Goal: Task Accomplishment & Management: Manage account settings

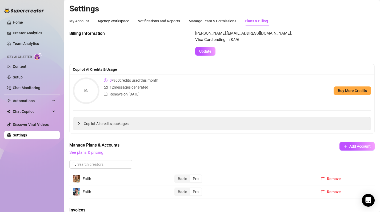
click at [39, 83] on ul "Home Creator Analytics Team Analytics Izzy AI Chatter Content Setup Chat Monito…" at bounding box center [31, 79] width 55 height 126
click at [39, 86] on link "Chat Monitoring" at bounding box center [26, 88] width 27 height 4
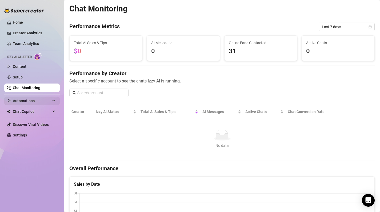
click at [27, 103] on span "Automations" at bounding box center [32, 101] width 38 height 9
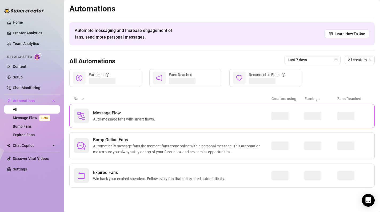
click at [104, 116] on span "Message Flow" at bounding box center [125, 113] width 64 height 6
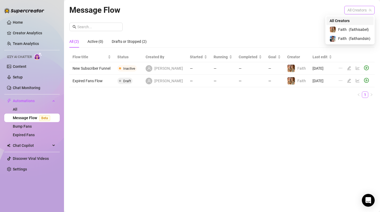
click at [368, 13] on span "All Creators" at bounding box center [359, 10] width 24 height 8
click at [359, 31] on span "( faithisabel )" at bounding box center [358, 30] width 20 height 6
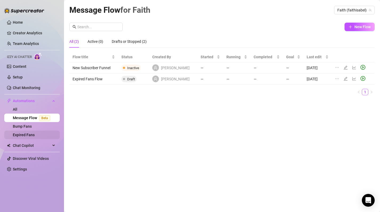
click at [28, 133] on link "Expired Fans" at bounding box center [24, 135] width 22 height 4
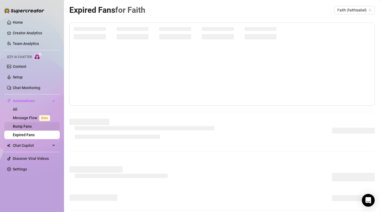
click at [29, 127] on link "Bump Fans" at bounding box center [22, 126] width 19 height 4
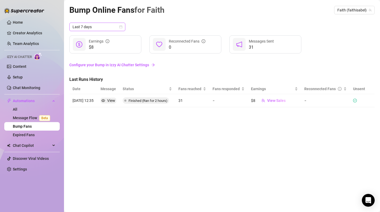
click at [121, 28] on icon "calendar" at bounding box center [120, 26] width 3 height 3
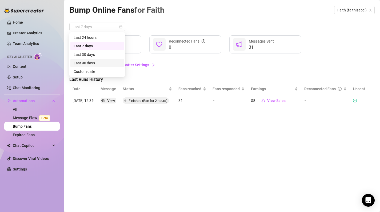
click at [96, 63] on div "Last 90 days" at bounding box center [97, 63] width 47 height 6
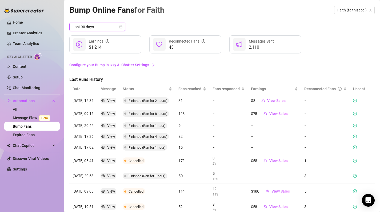
scroll to position [49, 0]
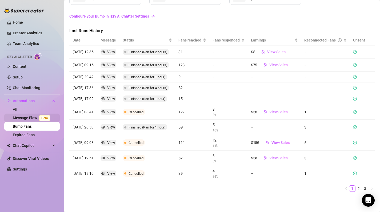
click at [30, 119] on link "Message Flow Beta" at bounding box center [32, 118] width 39 height 4
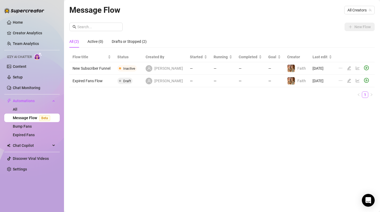
click at [364, 5] on div "Message Flow All Creators" at bounding box center [221, 10] width 305 height 13
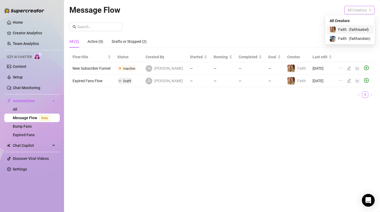
click at [364, 8] on span "All Creators" at bounding box center [359, 10] width 24 height 8
click at [355, 31] on span "( faithisabel )" at bounding box center [358, 30] width 20 height 6
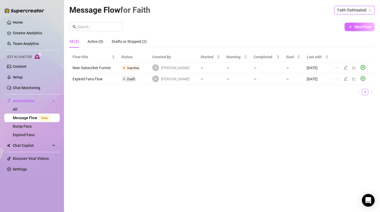
click at [368, 24] on button "New Flow" at bounding box center [359, 27] width 30 height 9
click at [26, 65] on link "Content" at bounding box center [20, 66] width 14 height 4
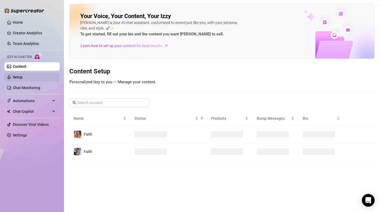
click at [23, 76] on link "Setup" at bounding box center [18, 77] width 10 height 4
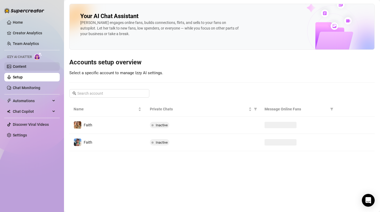
click at [26, 67] on link "Content" at bounding box center [20, 66] width 14 height 4
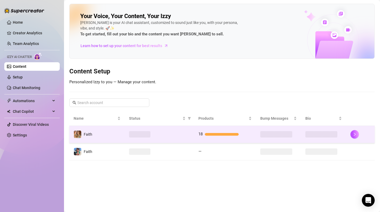
click at [181, 129] on td at bounding box center [159, 134] width 69 height 17
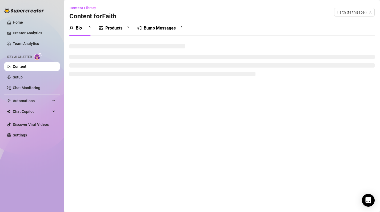
click at [113, 29] on div "Products" at bounding box center [113, 28] width 17 height 6
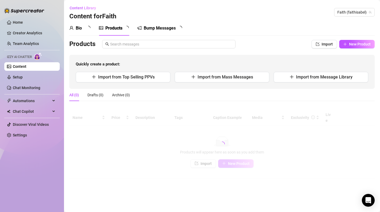
click at [85, 32] on div "Bio" at bounding box center [79, 28] width 21 height 15
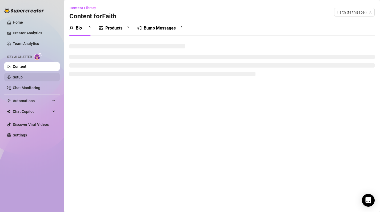
click at [23, 78] on link "Setup" at bounding box center [18, 77] width 10 height 4
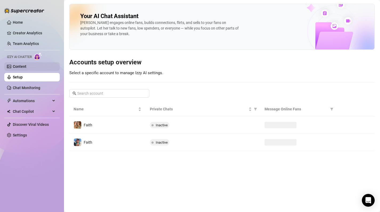
click at [26, 68] on link "Content" at bounding box center [20, 66] width 14 height 4
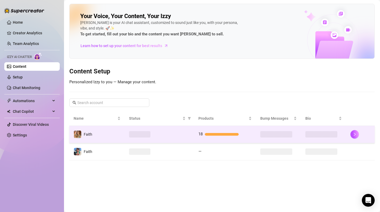
click at [167, 129] on td at bounding box center [159, 134] width 69 height 17
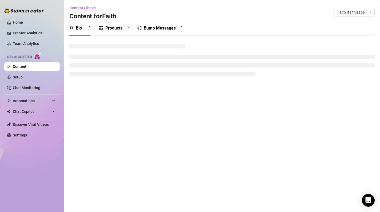
click at [26, 67] on link "Content" at bounding box center [20, 66] width 14 height 4
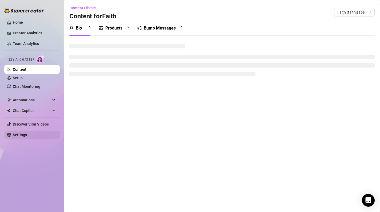
click at [19, 137] on link "Settings" at bounding box center [20, 135] width 14 height 4
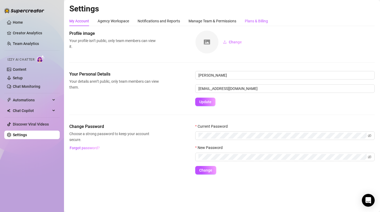
click at [255, 18] on div "Plans & Billing" at bounding box center [256, 21] width 23 height 6
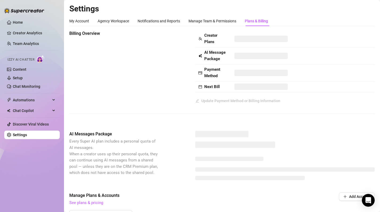
click at [359, 62] on td at bounding box center [302, 55] width 143 height 17
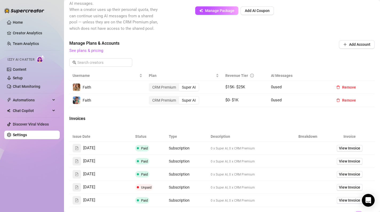
scroll to position [145, 0]
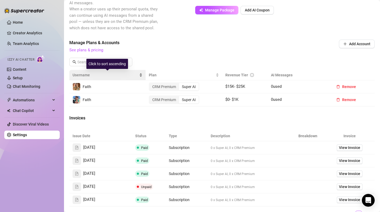
click at [113, 72] on div "Username" at bounding box center [107, 75] width 70 height 6
click at [114, 72] on div "Username" at bounding box center [107, 75] width 70 height 6
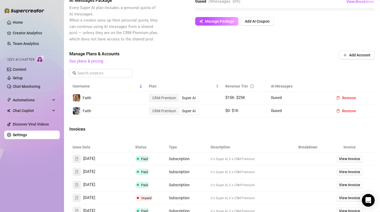
scroll to position [133, 0]
click at [353, 161] on span "View Invoice" at bounding box center [349, 159] width 21 height 6
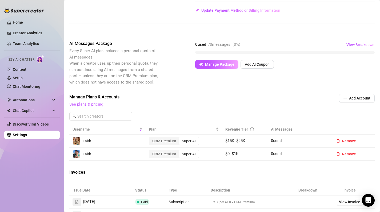
scroll to position [0, 0]
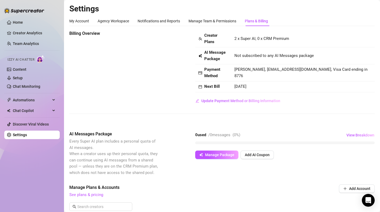
click at [123, 89] on div "Billing Overview Creator Plans 2 x Super AI, 0 x CRM Premium AI Message Package…" at bounding box center [221, 67] width 305 height 75
click at [106, 53] on div "Billing Overview Creator Plans 2 x Super AI, 0 x CRM Premium AI Message Package…" at bounding box center [221, 67] width 305 height 75
click at [23, 76] on link "Setup" at bounding box center [18, 78] width 10 height 4
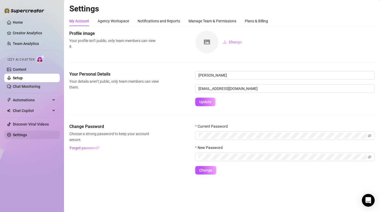
click at [19, 135] on link "Settings" at bounding box center [20, 135] width 14 height 4
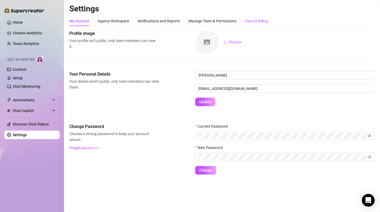
click at [259, 22] on div "Plans & Billing" at bounding box center [256, 21] width 23 height 6
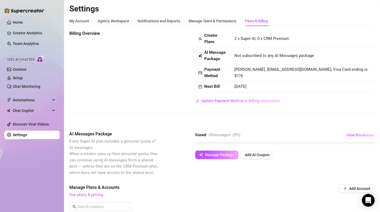
click at [259, 113] on div "Billing Overview Creator Plans 2 x Super AI, 0 x CRM Premium AI Message Package…" at bounding box center [221, 76] width 305 height 92
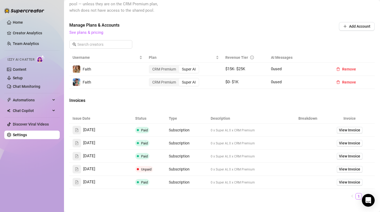
scroll to position [164, 0]
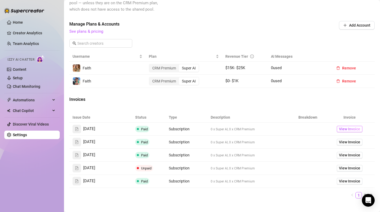
click at [354, 129] on span "View Invoice" at bounding box center [349, 129] width 21 height 6
click at [233, 62] on td "$ 15K - $ 25K" at bounding box center [245, 68] width 46 height 13
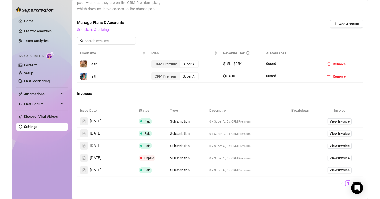
scroll to position [0, 0]
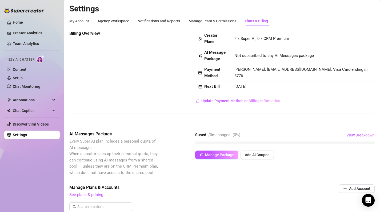
click at [359, 34] on td "2 x Super AI, 0 x CRM Premium" at bounding box center [302, 38] width 143 height 17
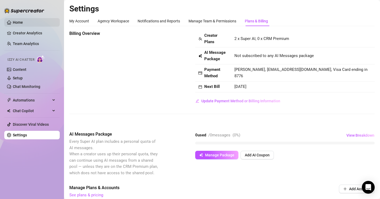
click at [23, 21] on link "Home" at bounding box center [18, 22] width 10 height 4
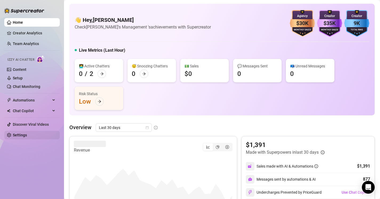
click at [25, 133] on link "Settings" at bounding box center [20, 135] width 14 height 4
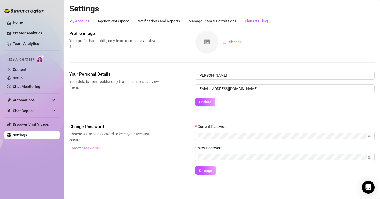
click at [254, 18] on div "Plans & Billing" at bounding box center [256, 21] width 23 height 6
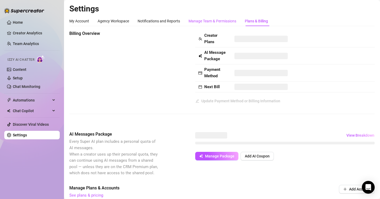
click at [212, 19] on div "Manage Team & Permissions" at bounding box center [212, 21] width 48 height 6
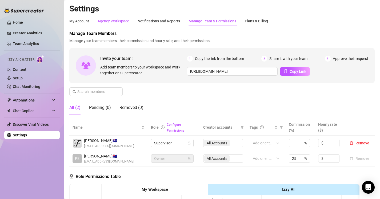
click at [117, 18] on div "Agency Workspace" at bounding box center [113, 21] width 31 height 6
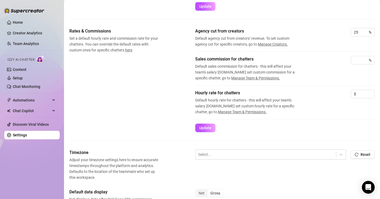
scroll to position [86, 0]
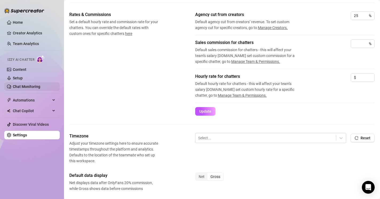
click at [31, 88] on link "Chat Monitoring" at bounding box center [26, 86] width 27 height 4
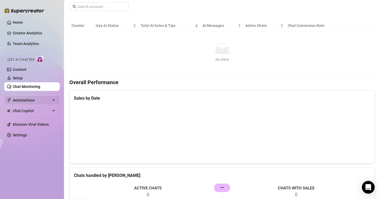
click at [32, 101] on span "Automations" at bounding box center [32, 100] width 38 height 9
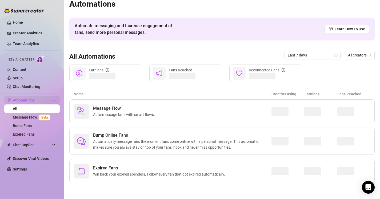
scroll to position [5, 0]
click at [36, 147] on span "Chat Copilot" at bounding box center [32, 145] width 38 height 9
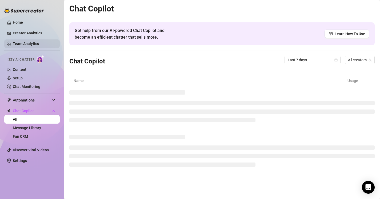
click at [25, 42] on link "Team Analytics" at bounding box center [26, 44] width 26 height 4
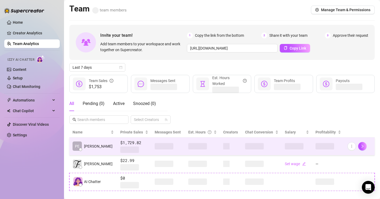
click at [105, 149] on td "PE Peter A." at bounding box center [93, 146] width 48 height 18
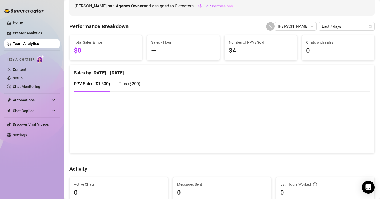
scroll to position [84, 0]
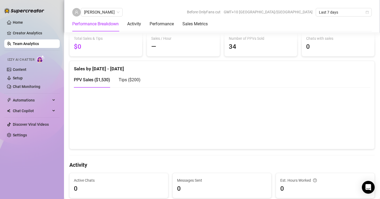
click at [267, 92] on canvas at bounding box center [222, 117] width 296 height 53
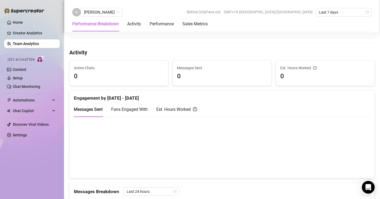
scroll to position [0, 0]
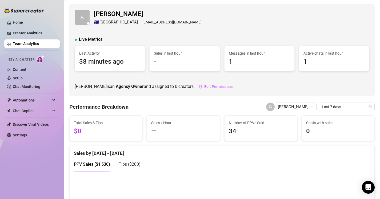
click at [23, 140] on ul "Home Creator Analytics Team Analytics Izzy AI Chatter Content Setup Chat Monito…" at bounding box center [31, 78] width 55 height 125
click at [26, 133] on link "Settings" at bounding box center [20, 135] width 14 height 4
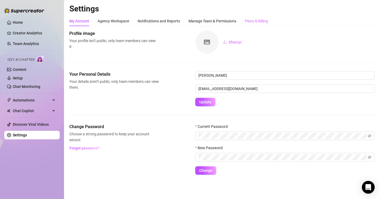
click at [262, 17] on div "Plans & Billing" at bounding box center [256, 21] width 23 height 10
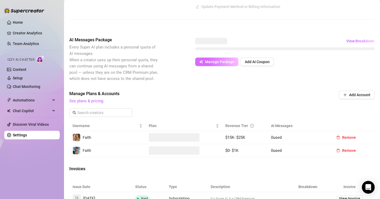
scroll to position [218, 0]
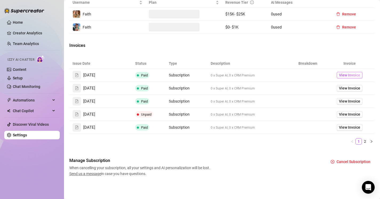
click at [357, 75] on span "View Invoice" at bounding box center [349, 75] width 21 height 6
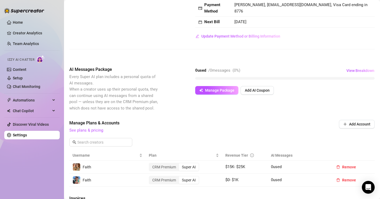
scroll to position [66, 0]
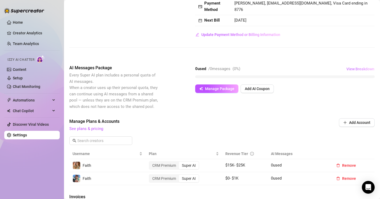
click at [365, 69] on span "View Breakdown" at bounding box center [360, 69] width 28 height 4
click at [334, 107] on div "AI Messages Package Every Super AI plan includes a personal quota of AI message…" at bounding box center [221, 87] width 305 height 45
drag, startPoint x: 334, startPoint y: 107, endPoint x: 343, endPoint y: 107, distance: 8.5
click at [342, 107] on div "AI Messages Package Every Super AI plan includes a personal quota of AI message…" at bounding box center [221, 87] width 305 height 45
click at [254, 88] on span "Add AI Coupon" at bounding box center [257, 89] width 25 height 4
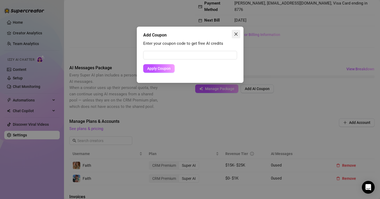
click at [238, 32] on span "Close" at bounding box center [236, 34] width 9 height 4
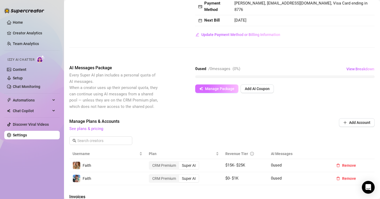
click at [220, 86] on button "Manage Package" at bounding box center [216, 88] width 43 height 9
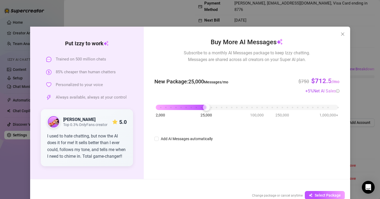
click at [206, 105] on div "2,000 25,000 100,000 250,000 1,000,000+" at bounding box center [247, 105] width 182 height 3
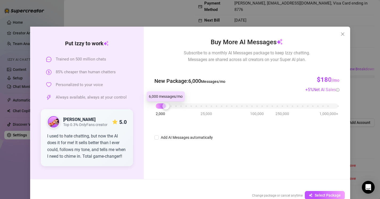
click at [167, 105] on div "2,000 25,000 100,000 250,000 1,000,000+" at bounding box center [247, 103] width 182 height 3
click at [163, 105] on div "2,000 25,000 100,000 250,000 1,000,000+" at bounding box center [247, 103] width 182 height 3
click at [342, 35] on icon "close" at bounding box center [342, 34] width 4 height 4
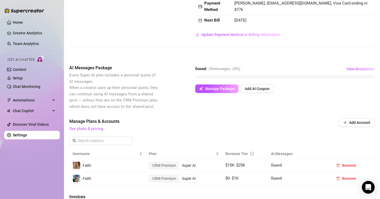
click at [320, 61] on div "Billing Overview Creator Plans 2 x Super AI, 0 x CRM Premium AI Message Package…" at bounding box center [221, 146] width 305 height 364
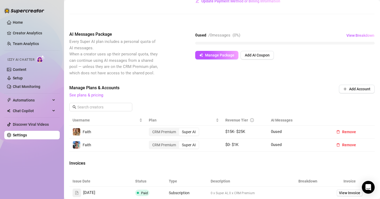
scroll to position [100, 0]
click at [23, 76] on link "Setup" at bounding box center [18, 78] width 10 height 4
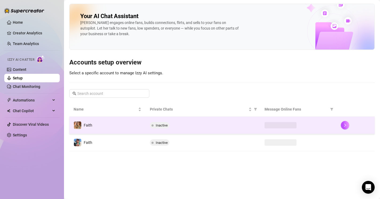
click at [201, 125] on div "Inactive" at bounding box center [203, 125] width 106 height 6
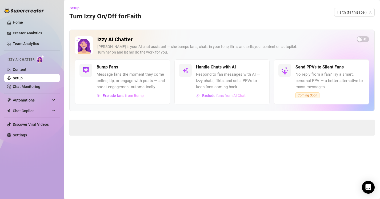
click at [221, 95] on span "Exclude fans from AI Chat" at bounding box center [223, 96] width 43 height 4
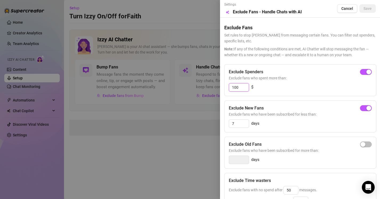
click at [242, 87] on input "100" at bounding box center [239, 87] width 20 height 8
type input "1"
click at [364, 70] on div "button" at bounding box center [362, 72] width 5 height 5
click at [240, 87] on input "300" at bounding box center [239, 87] width 20 height 8
type input "30"
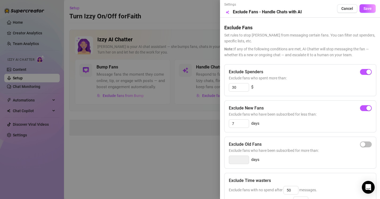
click at [283, 99] on div "Exclude Spenders Exclude fans who spent more than: 30 $ Exclude New Fans Exclud…" at bounding box center [299, 168] width 151 height 208
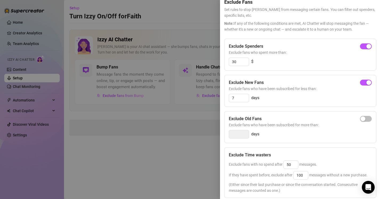
scroll to position [27, 0]
click at [368, 81] on div "button" at bounding box center [368, 81] width 5 height 5
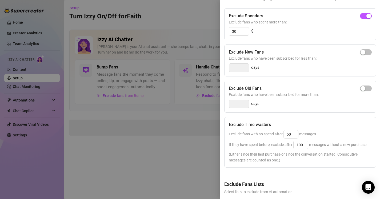
scroll to position [75, 0]
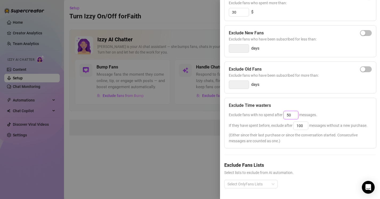
click at [293, 117] on input "50" at bounding box center [290, 115] width 14 height 8
type input "5"
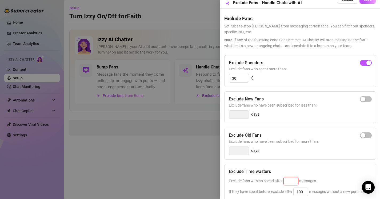
scroll to position [2, 0]
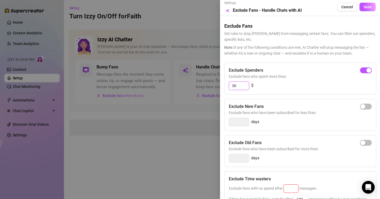
click at [243, 85] on input "30" at bounding box center [239, 86] width 20 height 8
type input "3"
click at [363, 68] on div "button" at bounding box center [362, 70] width 5 height 5
click at [241, 85] on input "300" at bounding box center [239, 86] width 20 height 8
type input "3"
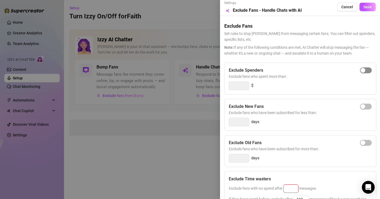
click at [366, 71] on span "button" at bounding box center [366, 70] width 12 height 6
click at [233, 86] on input "300" at bounding box center [239, 86] width 20 height 8
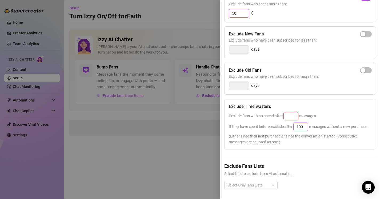
scroll to position [75, 0]
type input "50"
click at [293, 115] on input at bounding box center [290, 115] width 14 height 8
type input "25"
click at [304, 127] on input "100" at bounding box center [300, 126] width 14 height 8
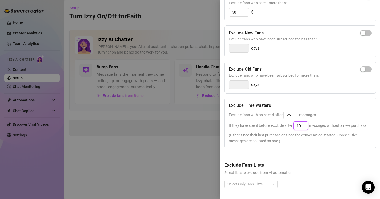
type input "1"
click at [271, 183] on div "Select OnlyFans Lists" at bounding box center [250, 184] width 53 height 9
type input "50"
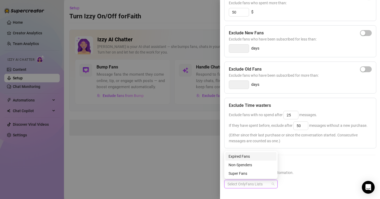
click at [311, 148] on div "Exclude Time wasters Exclude fans with no spend after 25 messages. If they have…" at bounding box center [300, 123] width 152 height 51
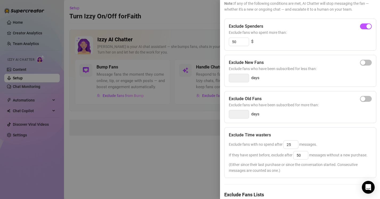
scroll to position [0, 0]
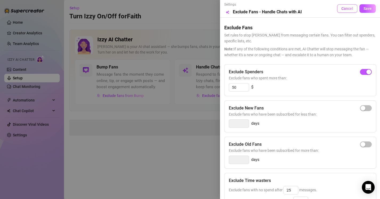
click at [351, 11] on button "Cancel" at bounding box center [347, 8] width 20 height 9
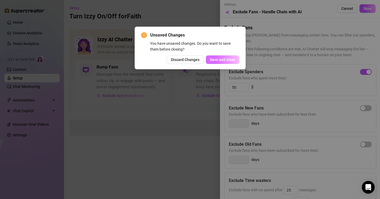
click at [213, 58] on span "Save and close" at bounding box center [222, 60] width 25 height 4
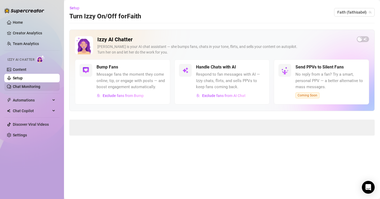
click at [26, 86] on link "Chat Monitoring" at bounding box center [26, 86] width 27 height 4
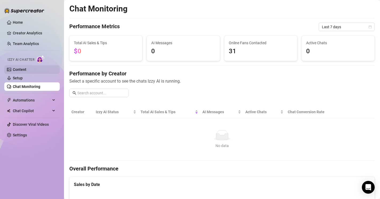
click at [26, 67] on link "Content" at bounding box center [20, 69] width 14 height 4
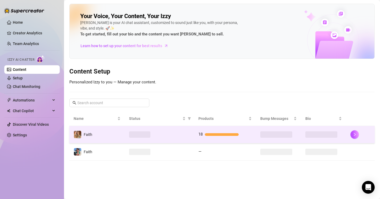
click at [180, 136] on div at bounding box center [159, 134] width 61 height 6
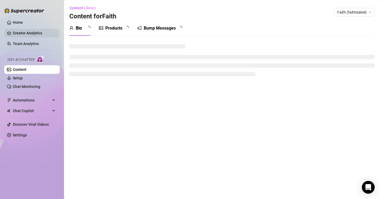
click at [23, 35] on link "Creator Analytics" at bounding box center [34, 33] width 43 height 9
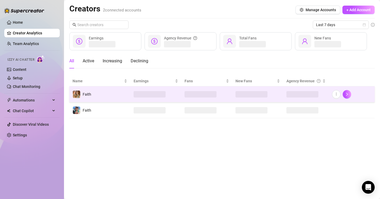
click at [112, 90] on td "Faith" at bounding box center [99, 94] width 61 height 16
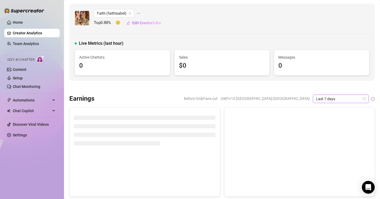
click at [363, 97] on icon "calendar" at bounding box center [363, 98] width 3 height 3
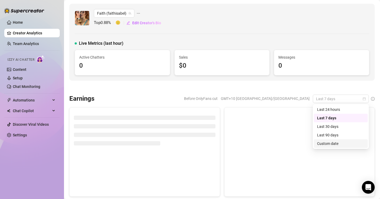
click at [336, 145] on div "Custom date" at bounding box center [340, 144] width 47 height 6
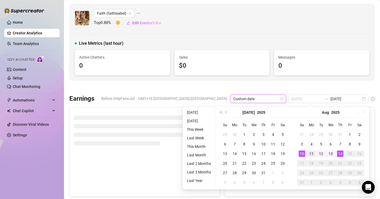
type input "2025-08-11"
click at [311, 155] on div "11" at bounding box center [311, 154] width 6 height 6
type input "2025-08-14"
click at [340, 153] on div "14" at bounding box center [340, 154] width 6 height 6
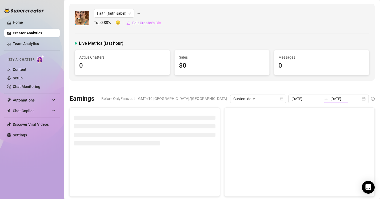
type input "2025-08-11"
